Goal: Entertainment & Leisure: Consume media (video, audio)

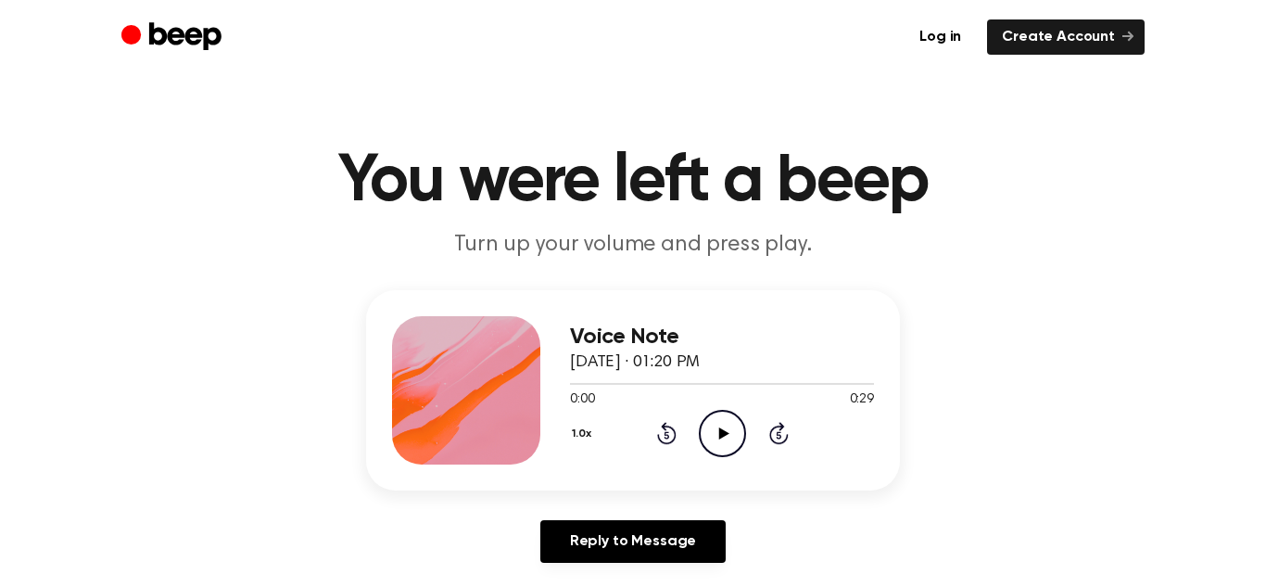
click at [720, 437] on icon at bounding box center [723, 433] width 10 height 12
click at [729, 427] on icon "Pause Audio" at bounding box center [722, 433] width 47 height 47
click at [729, 427] on icon "Play Audio" at bounding box center [722, 433] width 47 height 47
drag, startPoint x: 610, startPoint y: 388, endPoint x: 510, endPoint y: 401, distance: 100.9
click at [510, 401] on div "Voice Note [DATE] · 01:20 PM 0:01 0:29 Your browser does not support the [objec…" at bounding box center [633, 390] width 534 height 200
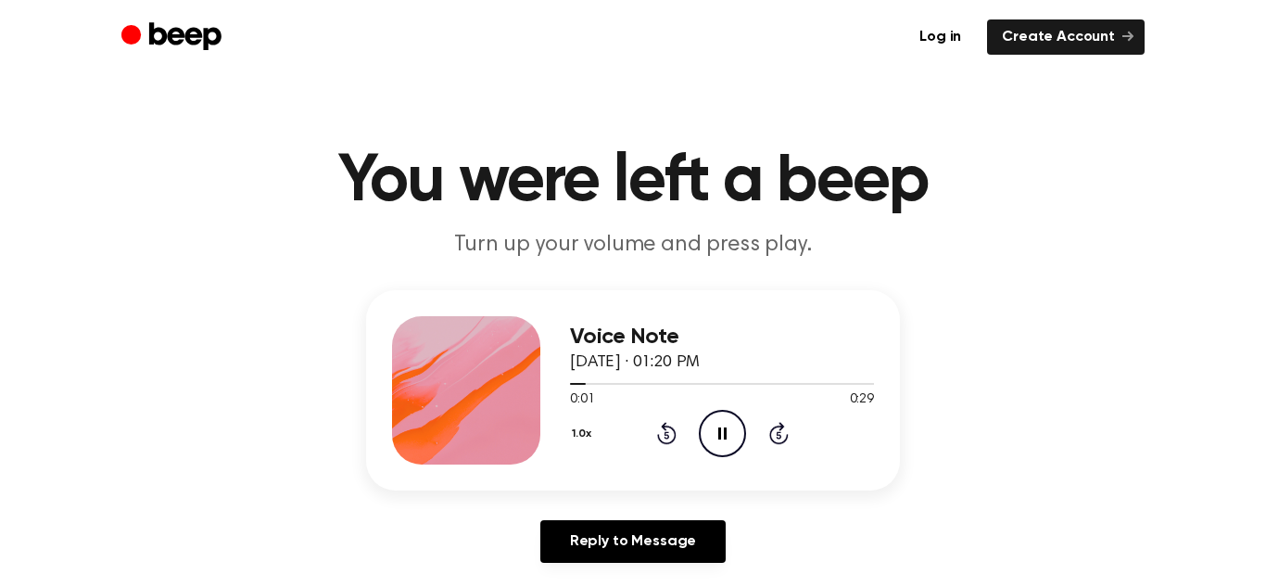
click at [730, 445] on icon "Pause Audio" at bounding box center [722, 433] width 47 height 47
